Goal: Information Seeking & Learning: Find contact information

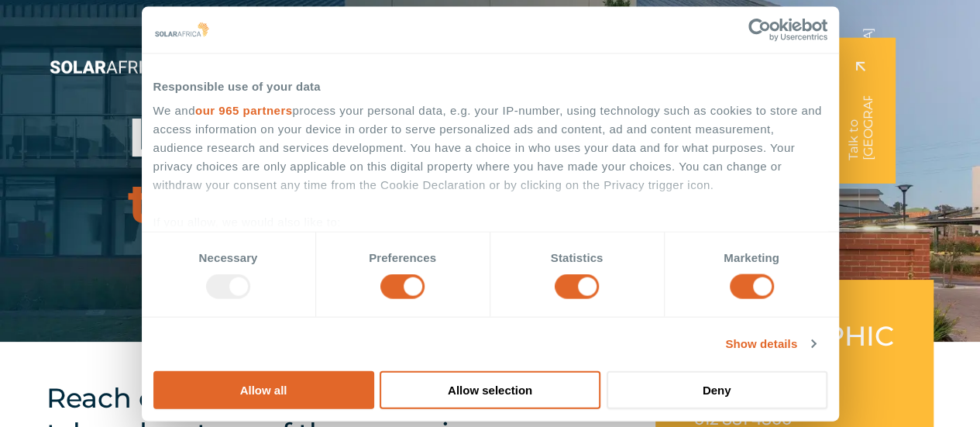
click at [755, 81] on span "Contact" at bounding box center [750, 81] width 50 height 19
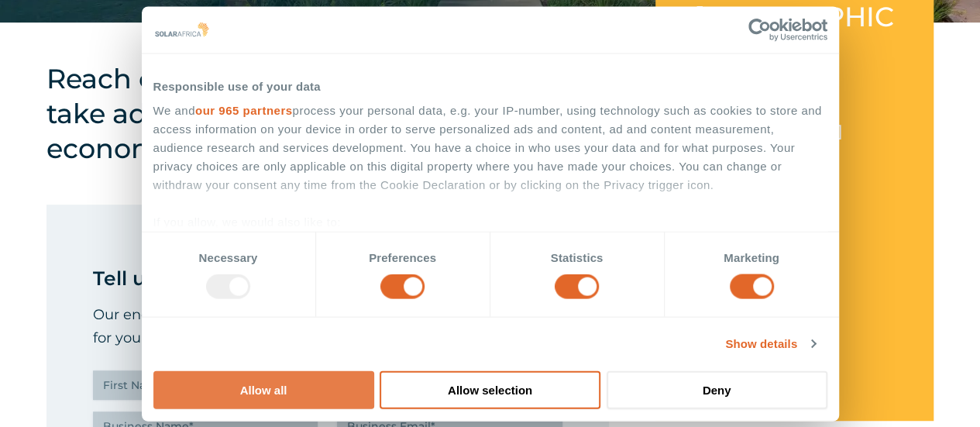
scroll to position [320, 0]
click at [374, 370] on button "Allow all" at bounding box center [263, 389] width 221 height 38
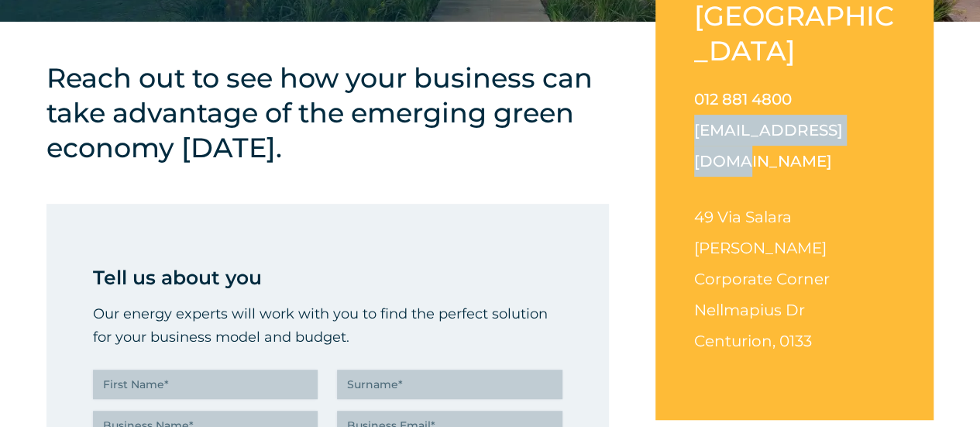
drag, startPoint x: 861, startPoint y: 91, endPoint x: 676, endPoint y: 95, distance: 185.2
click at [676, 95] on div "South Africa 012 881 4800 info@solarafrica.com 49 Via Salara Irene Corporate Co…" at bounding box center [795, 190] width 278 height 460
copy link "[EMAIL_ADDRESS][DOMAIN_NAME]"
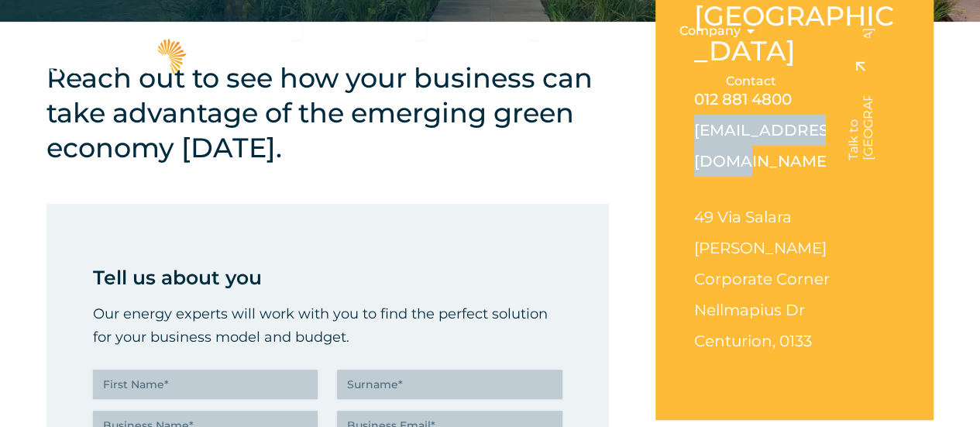
scroll to position [0, 0]
